Goal: Entertainment & Leisure: Consume media (video, audio)

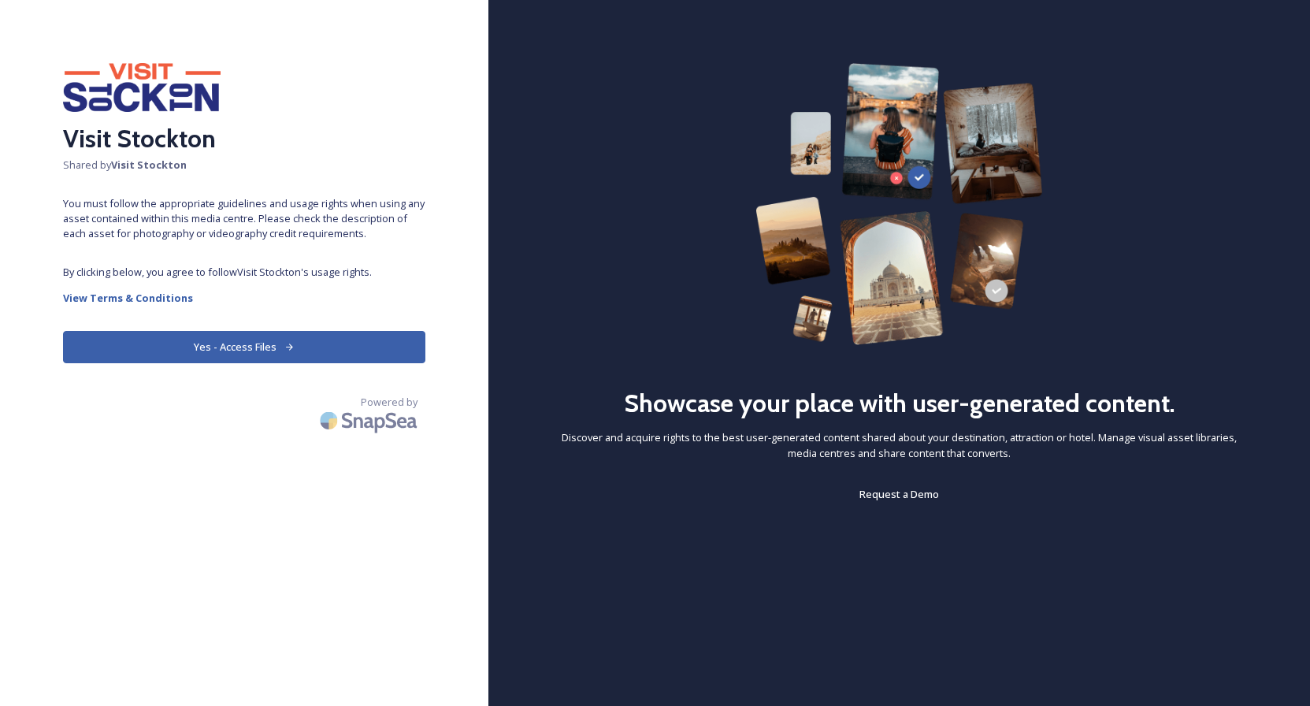
click at [276, 350] on button "Yes - Access Files" at bounding box center [244, 347] width 362 height 32
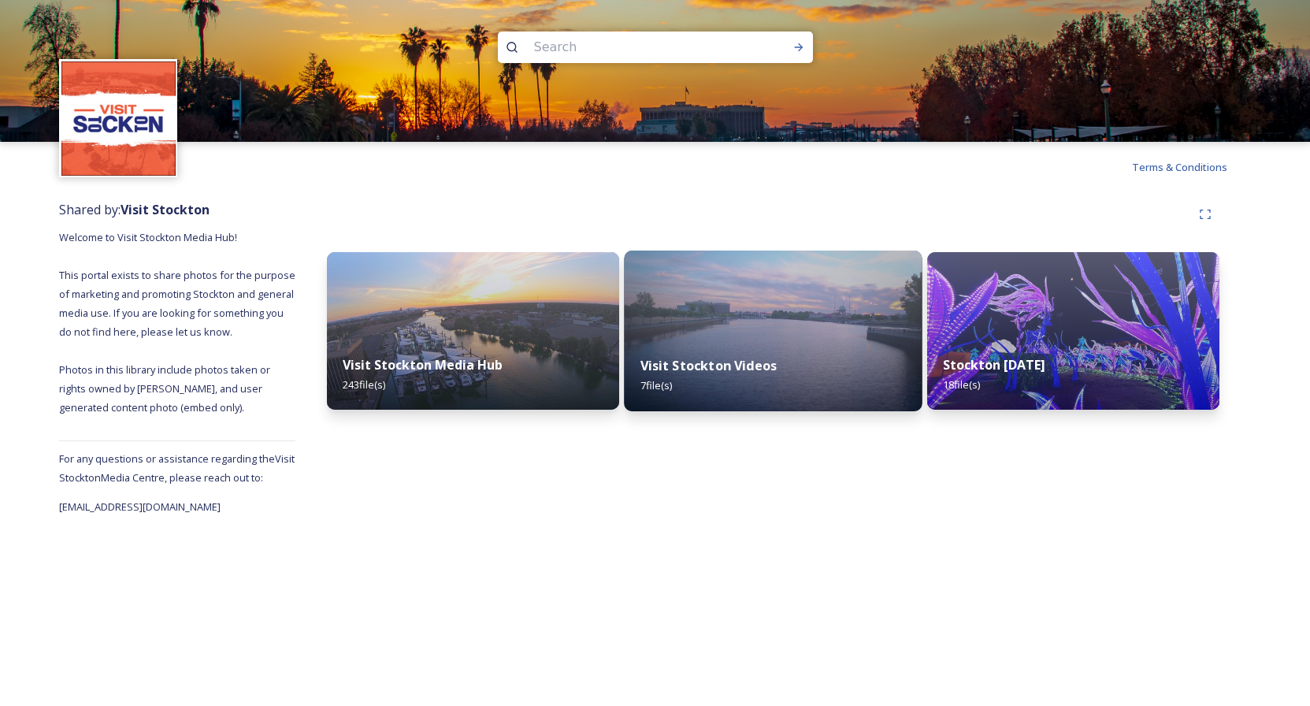
click at [785, 317] on img at bounding box center [773, 331] width 298 height 161
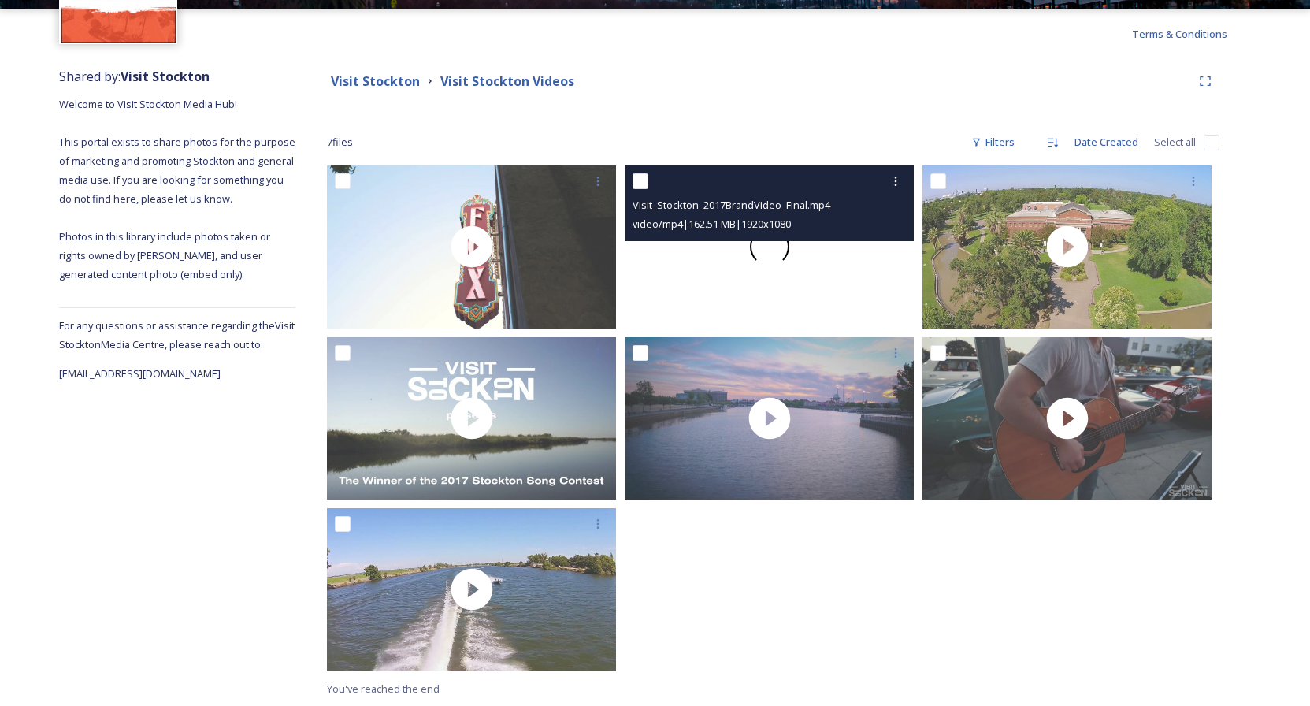
scroll to position [132, 0]
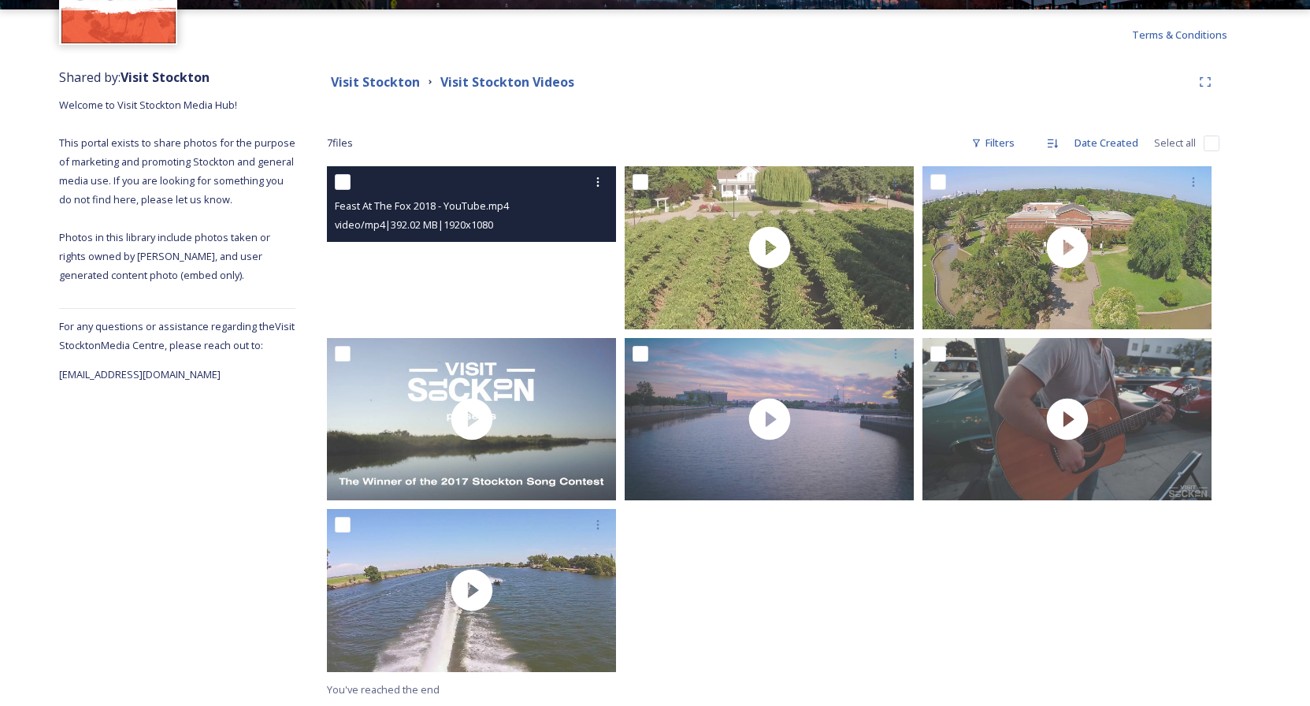
click at [550, 280] on video "Feast At The Fox 2018 - YouTube.mp4" at bounding box center [471, 247] width 289 height 162
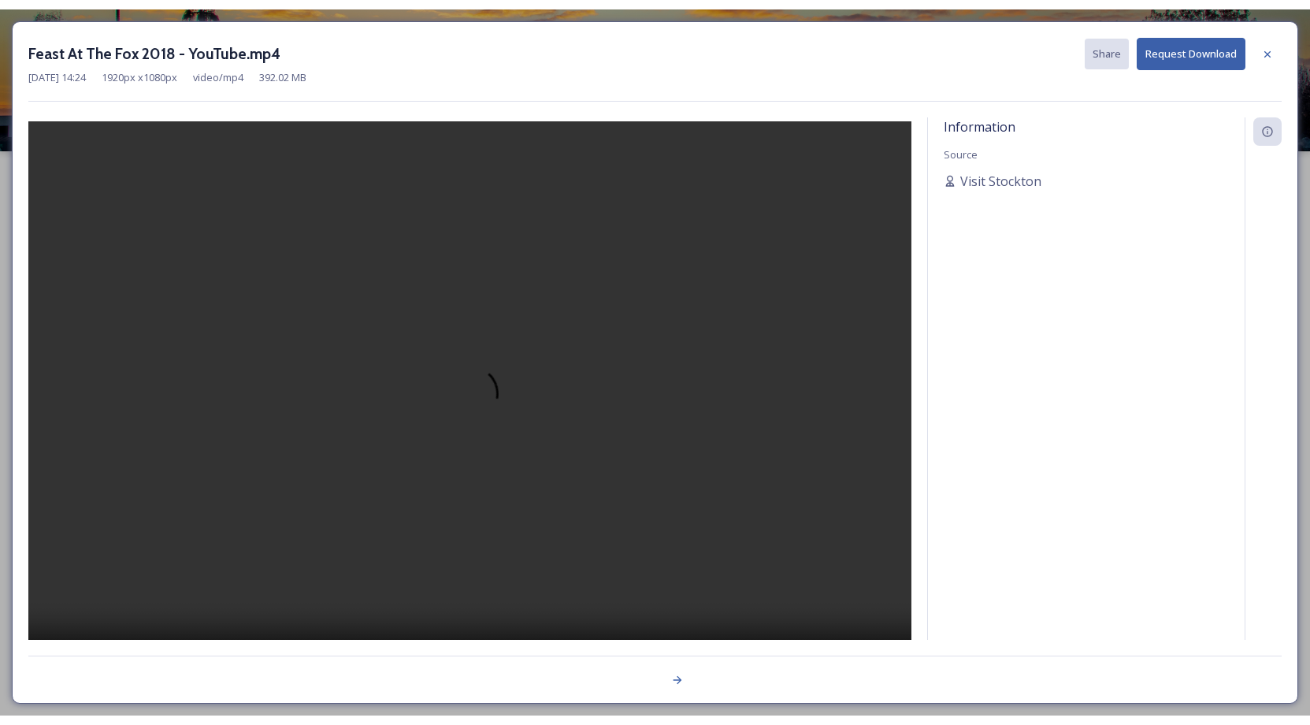
scroll to position [0, 0]
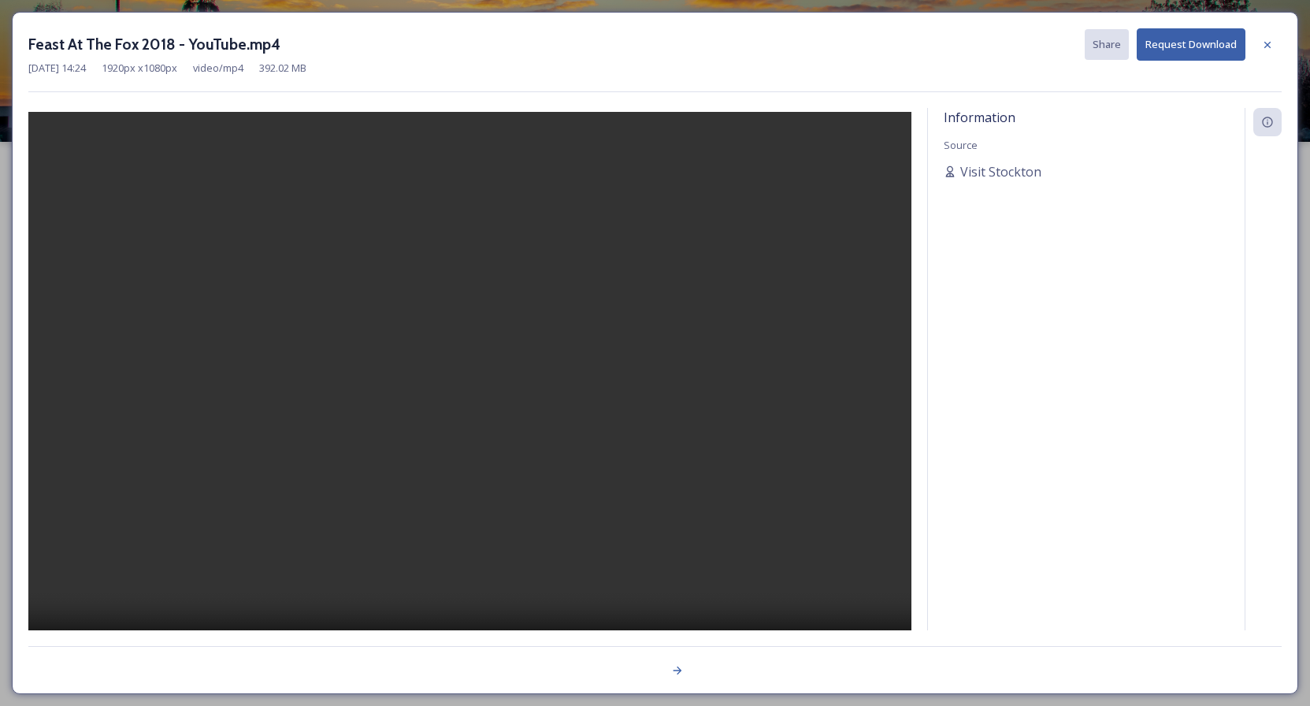
click at [468, 388] on video at bounding box center [469, 394] width 883 height 564
click at [542, 418] on video at bounding box center [469, 394] width 883 height 564
click at [541, 418] on video at bounding box center [469, 394] width 883 height 564
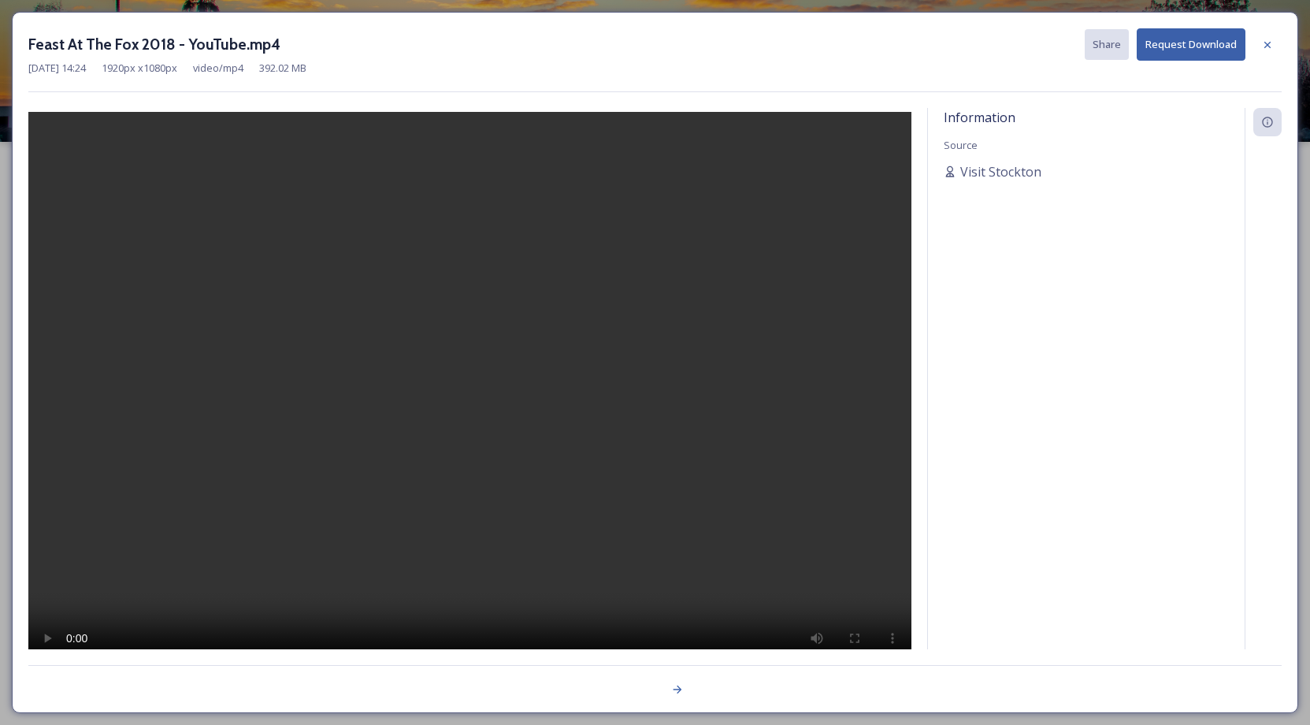
click at [822, 217] on video at bounding box center [469, 394] width 883 height 564
click at [692, 217] on video at bounding box center [469, 394] width 883 height 564
click at [690, 218] on video at bounding box center [469, 394] width 883 height 564
drag, startPoint x: 170, startPoint y: 46, endPoint x: 24, endPoint y: 48, distance: 145.7
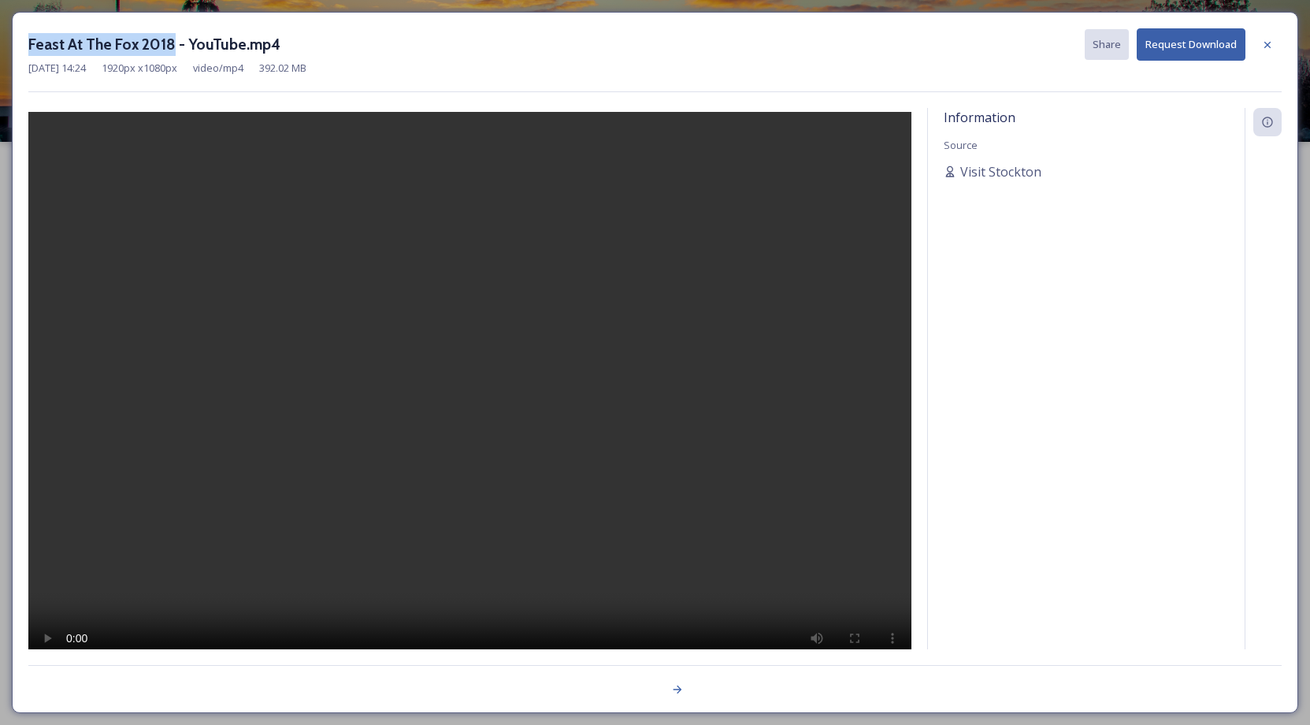
click at [24, 48] on div "Feast At The Fox 2018 - YouTube.mp4 Share Request Download [DATE] 14:24 1920 px…" at bounding box center [655, 362] width 1286 height 701
copy h3 "Feast At The Fox 2018"
